Goal: Transaction & Acquisition: Purchase product/service

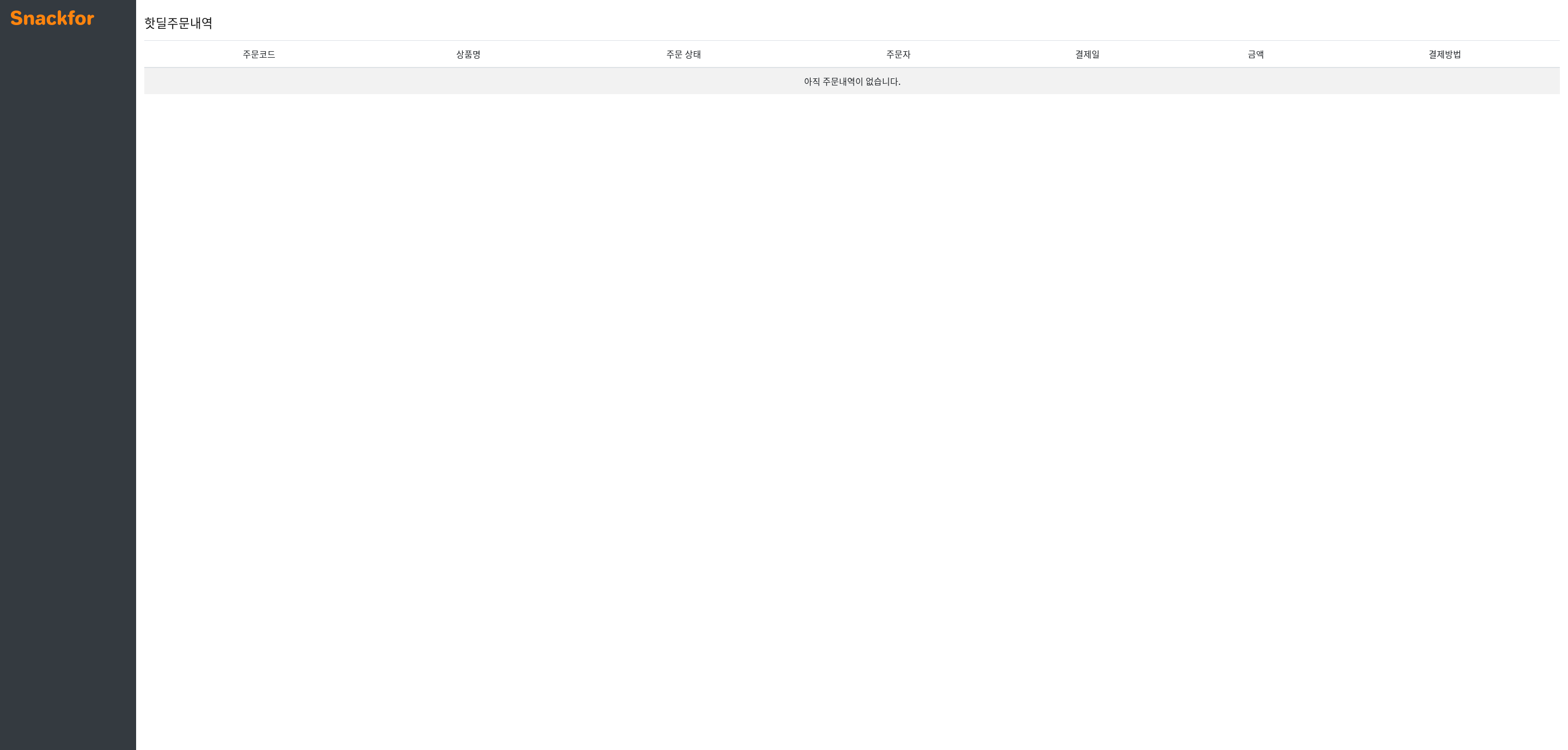
click at [56, 9] on link at bounding box center [52, 16] width 83 height 22
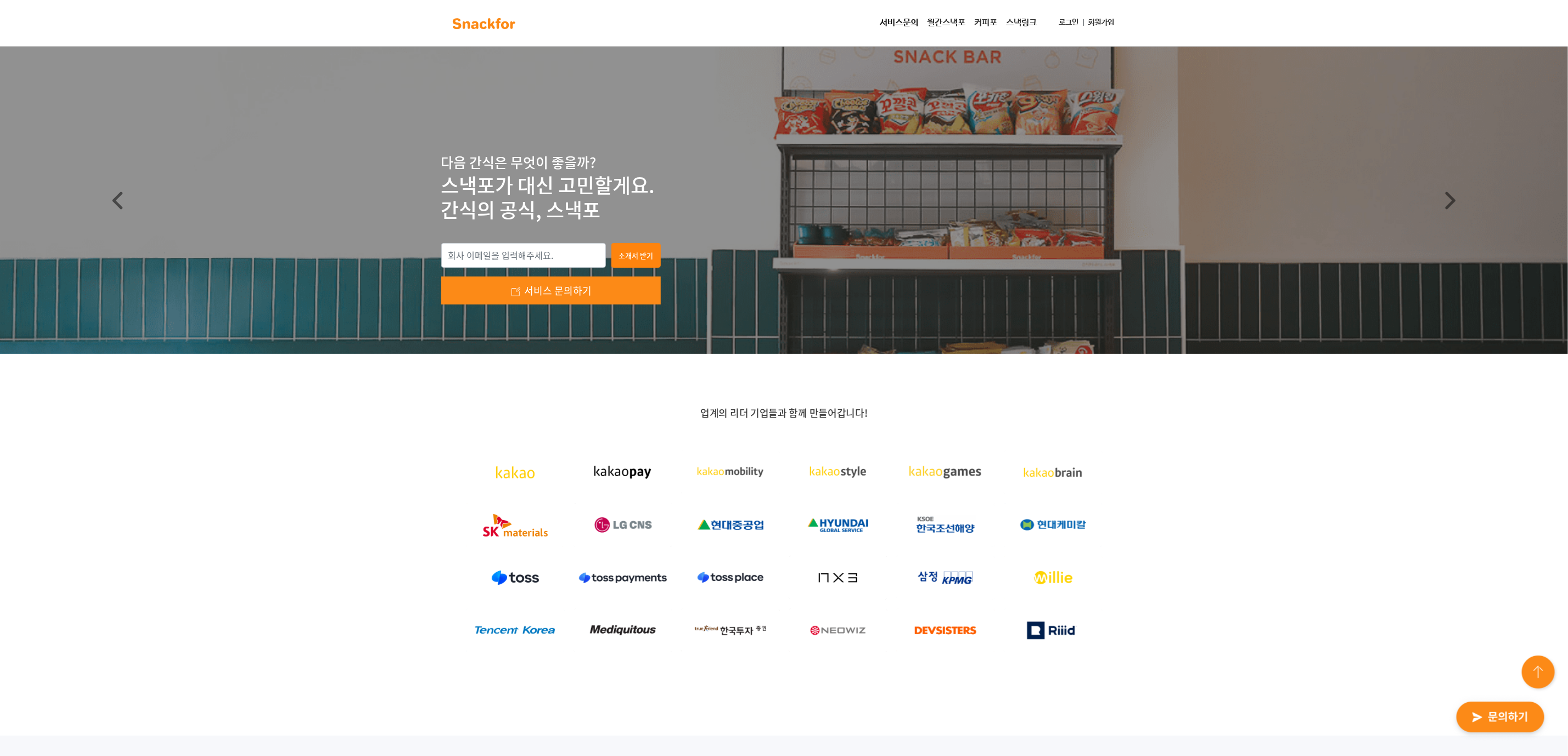
click at [1069, 23] on link "로그인" at bounding box center [1069, 22] width 29 height 20
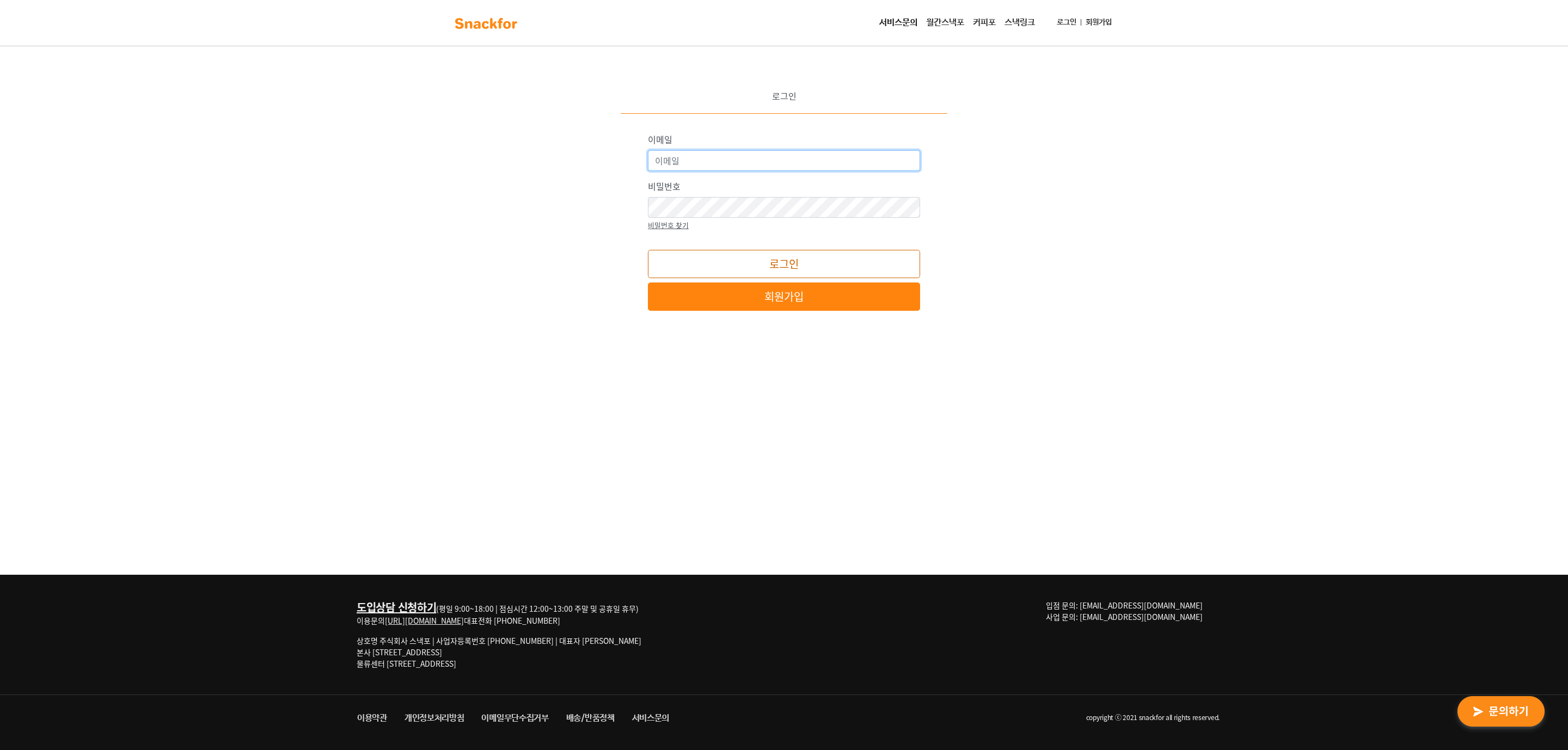
type input "snackfor@snackfor.com"
click at [709, 259] on button "로그인" at bounding box center [783, 264] width 272 height 28
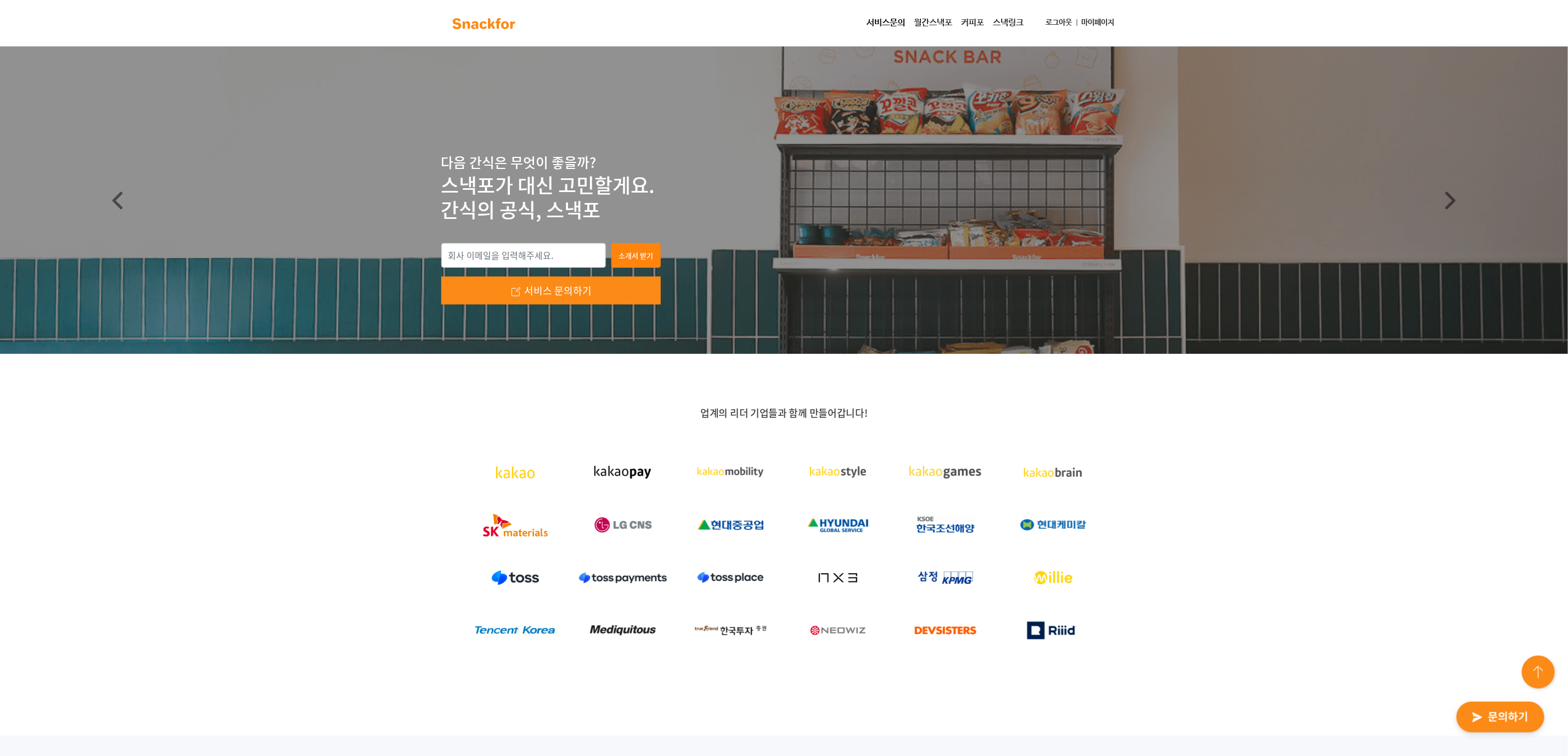
click at [1092, 20] on link "마이페이지" at bounding box center [1098, 22] width 42 height 20
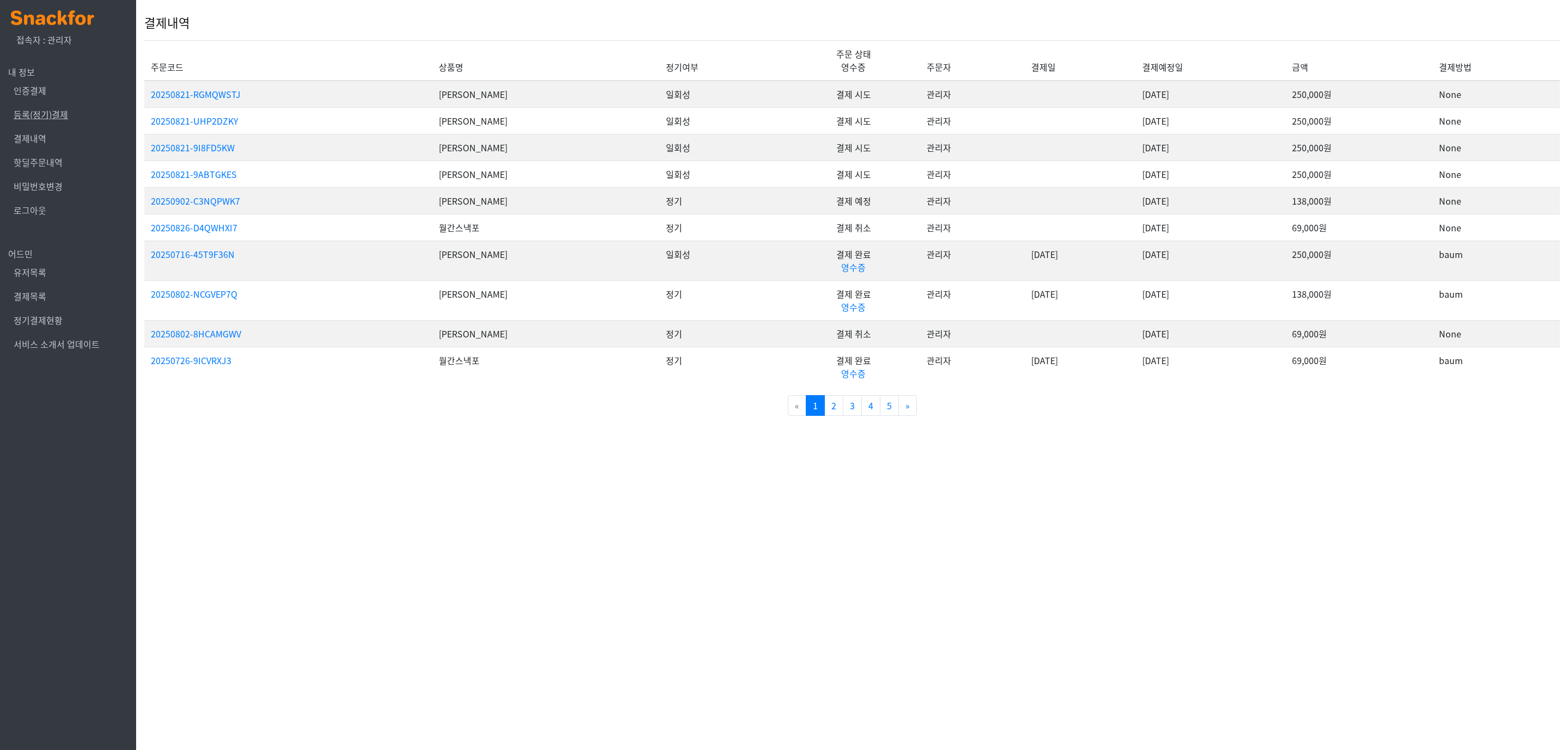
click at [61, 115] on link "등록(정기)결제" at bounding box center [41, 115] width 54 height 13
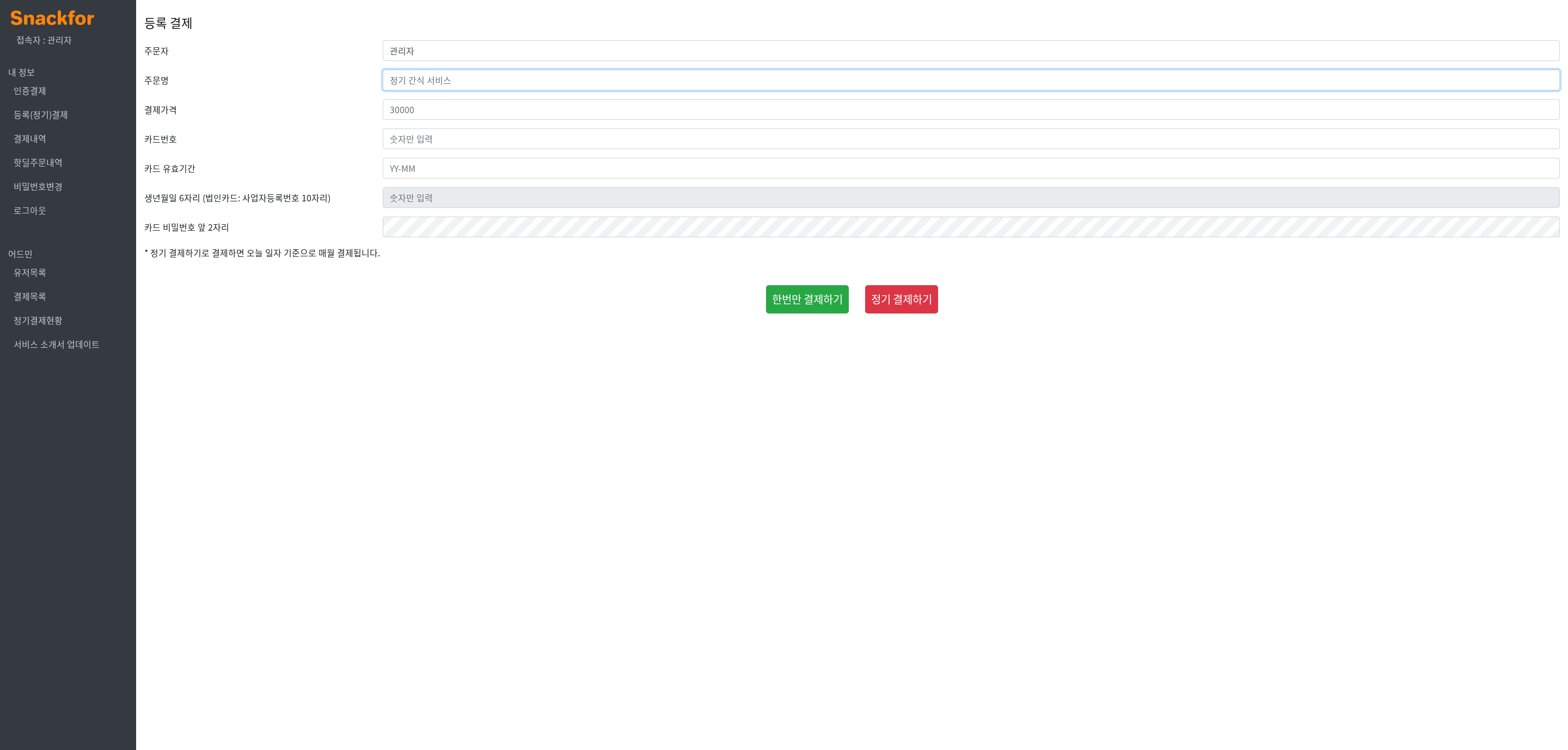
click at [531, 74] on input "text" at bounding box center [970, 80] width 1177 height 20
type input "[PERSON_NAME]"
click at [447, 52] on input "관리자" at bounding box center [970, 50] width 1177 height 20
type input "삼성웰스토리"
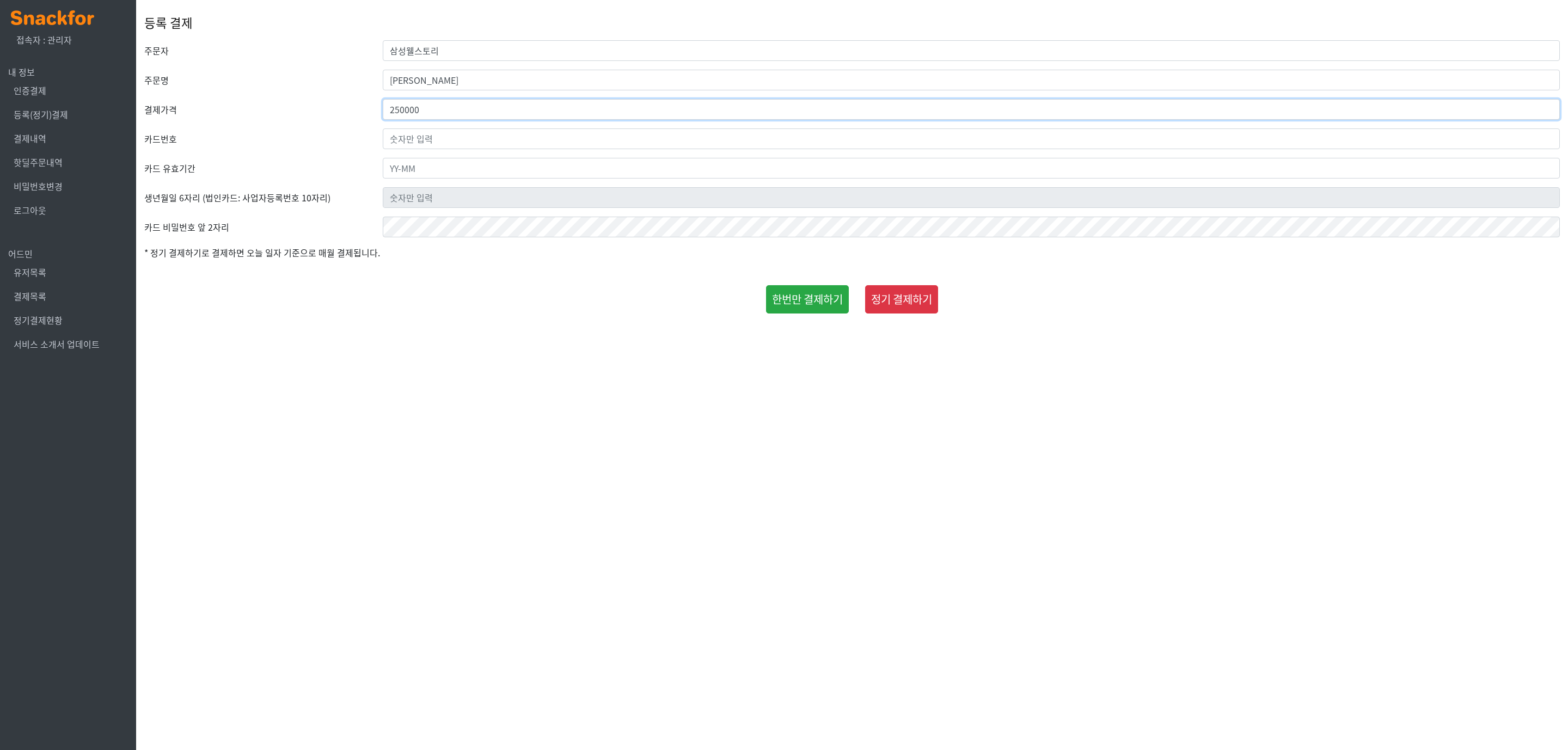
type input "250000"
click at [505, 136] on input "text" at bounding box center [970, 138] width 1177 height 20
type input "9410-8527-6317-3000"
click at [499, 167] on input "text" at bounding box center [970, 168] width 1177 height 20
type input "32-11"
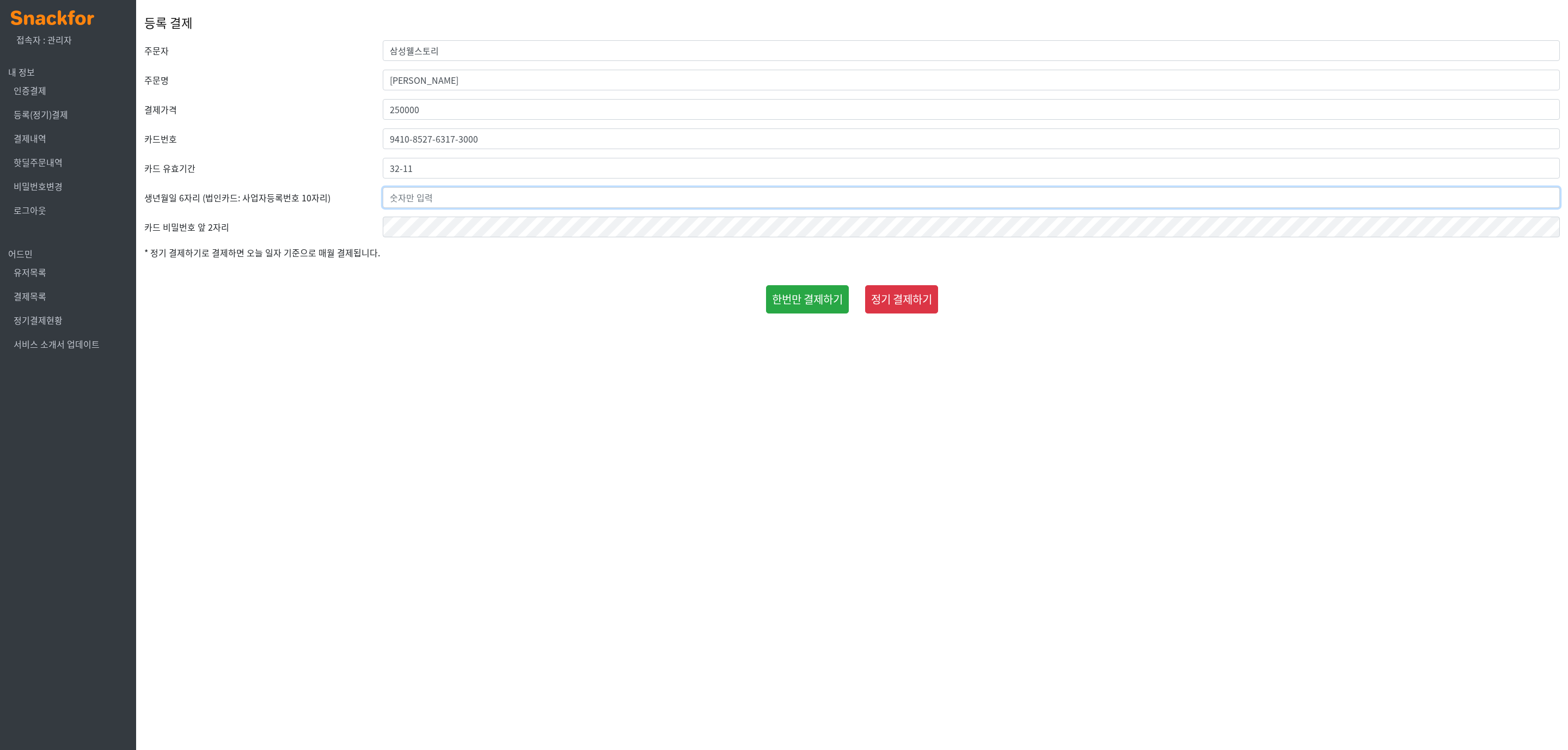
click at [477, 199] on input "text" at bounding box center [970, 197] width 1177 height 20
type input "990606"
click at [356, 319] on html "x 접속자 : 관리자 내 정보 인증결제 등록(정기)결제 결제내역 핫딜주문내역 비밀번호변경 로그아웃 어드민 유저목록 결제목록 정기결제현황 서비스…" at bounding box center [784, 159] width 1568 height 319
click at [826, 306] on button "한번만 결제하기" at bounding box center [808, 299] width 83 height 28
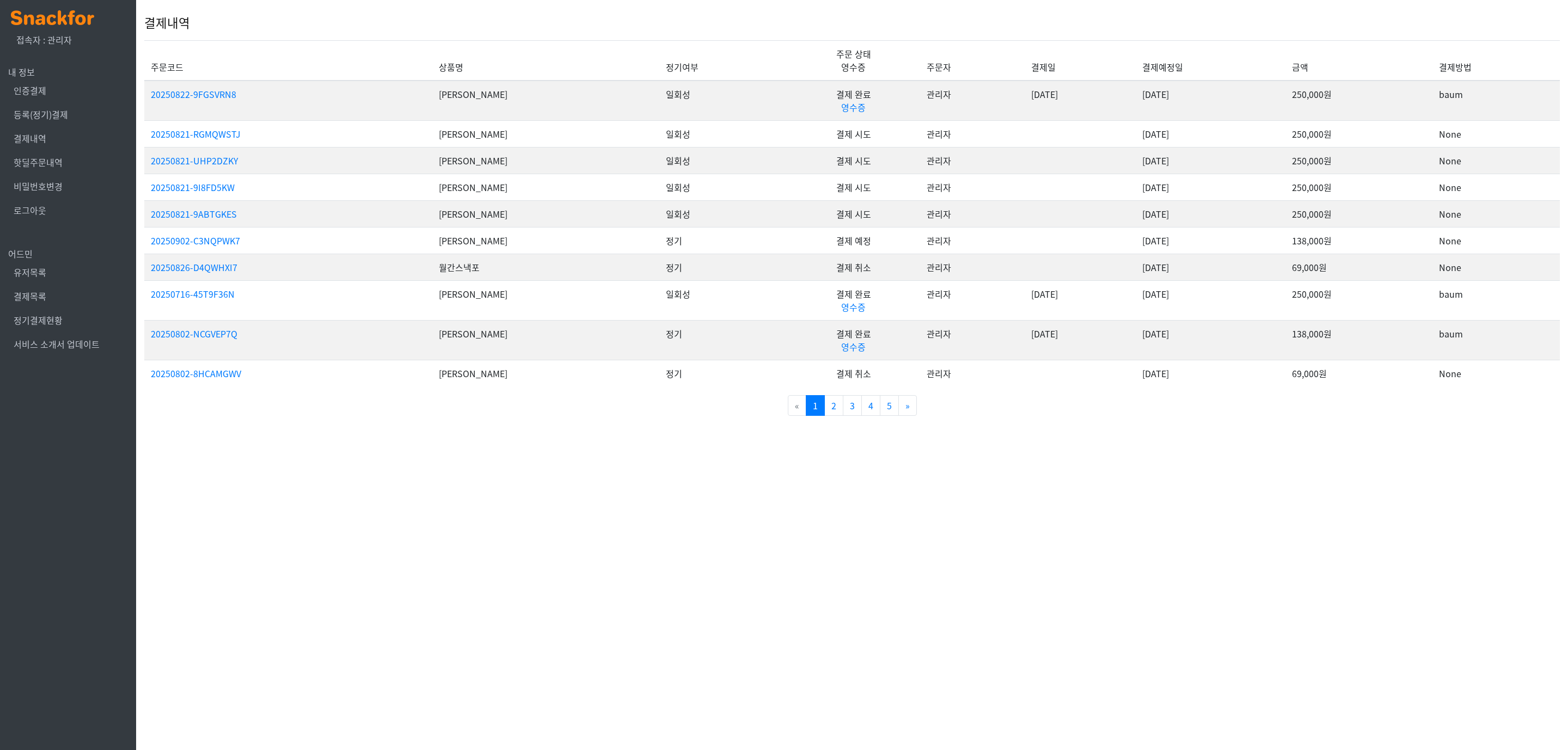
click at [476, 90] on td "[PERSON_NAME]" at bounding box center [546, 101] width 228 height 41
click at [841, 113] on link "영수증" at bounding box center [853, 107] width 24 height 13
